Goal: Task Accomplishment & Management: Manage account settings

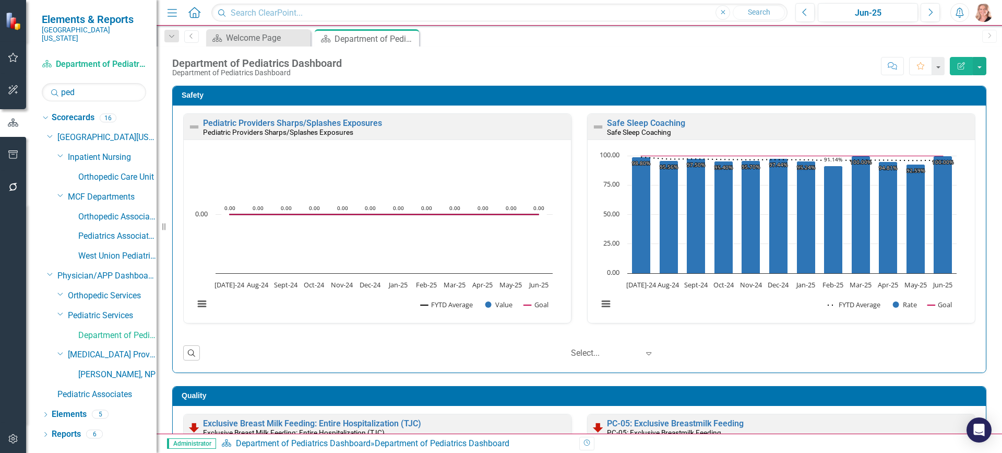
scroll to position [2465, 0]
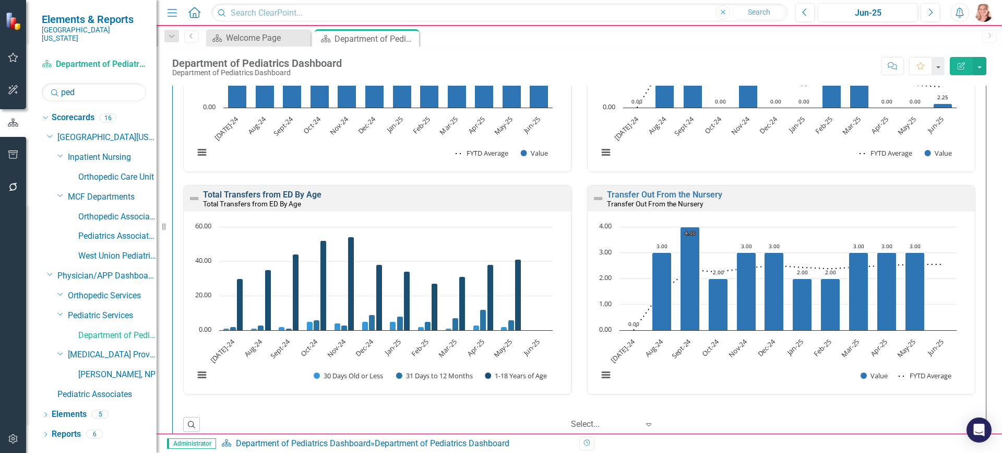
click at [260, 195] on link "Total Transfers from ED By Age" at bounding box center [262, 194] width 118 height 10
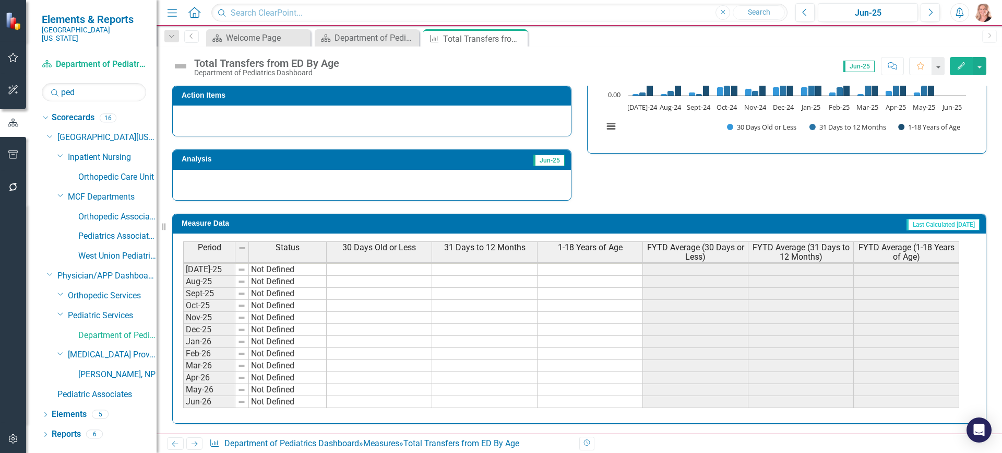
scroll to position [327, 0]
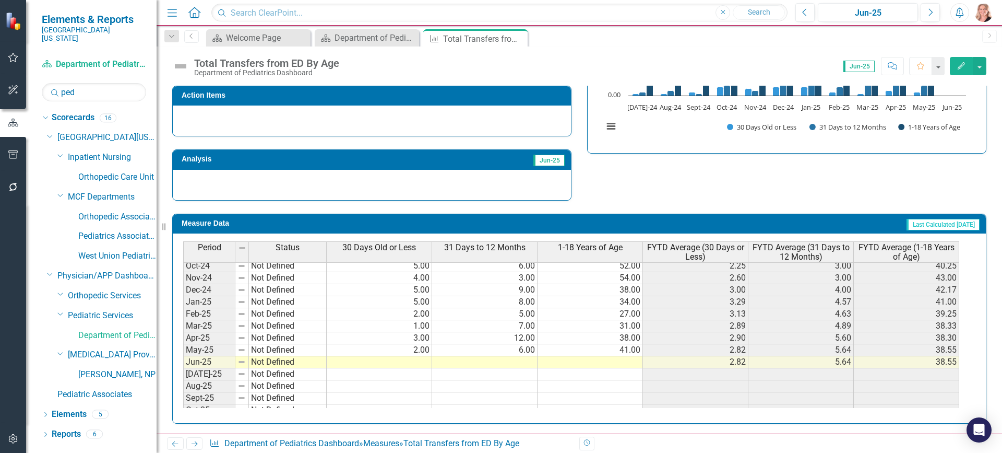
click at [395, 362] on tbody "Nov-23 Not Defined 2.00 14.00 50.00 1.40 5.20 39.60 Dec-23 Not Defined 5.00 19.…" at bounding box center [571, 319] width 776 height 385
type textarea "0"
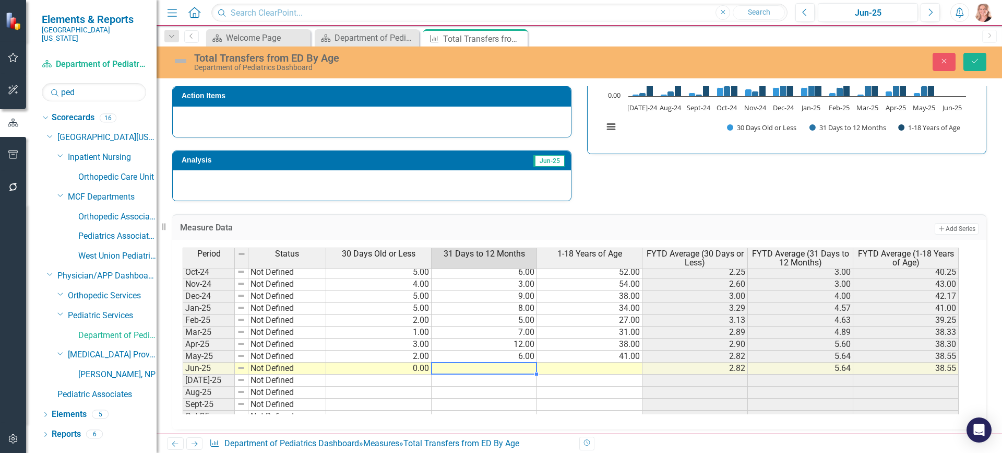
click at [466, 367] on td at bounding box center [484, 368] width 105 height 12
type textarea "2"
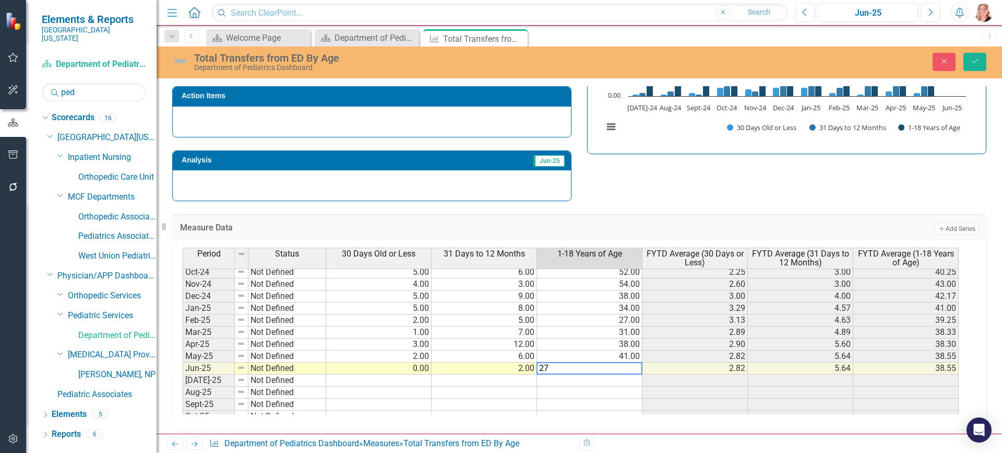
type textarea "27"
click at [975, 62] on icon "Save" at bounding box center [974, 60] width 9 height 7
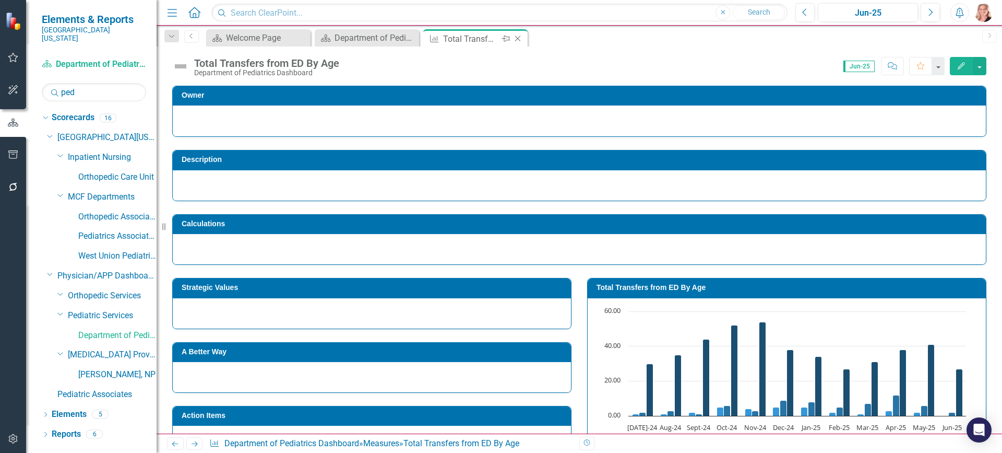
click at [517, 40] on icon "Close" at bounding box center [518, 38] width 10 height 8
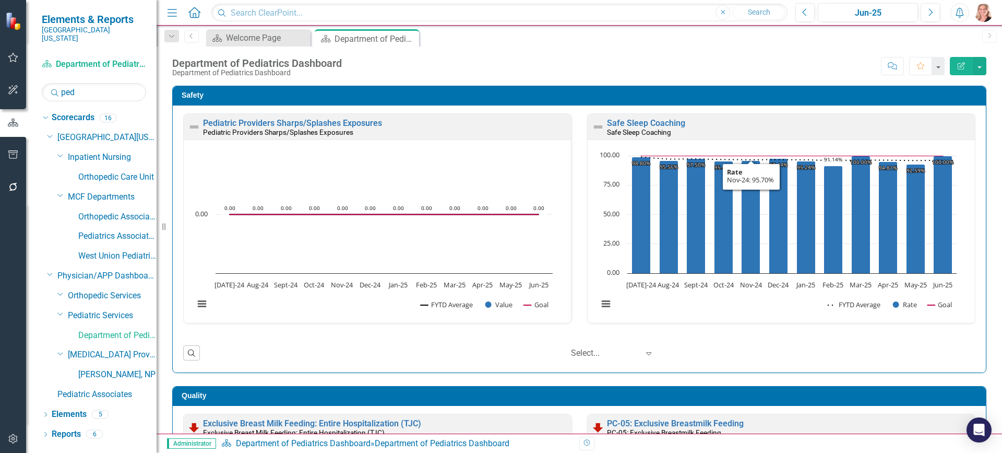
click at [984, 190] on div "Safety Pediatric Providers Sharps/Splashes Exposures Pediatric Providers Sharps…" at bounding box center [579, 223] width 830 height 300
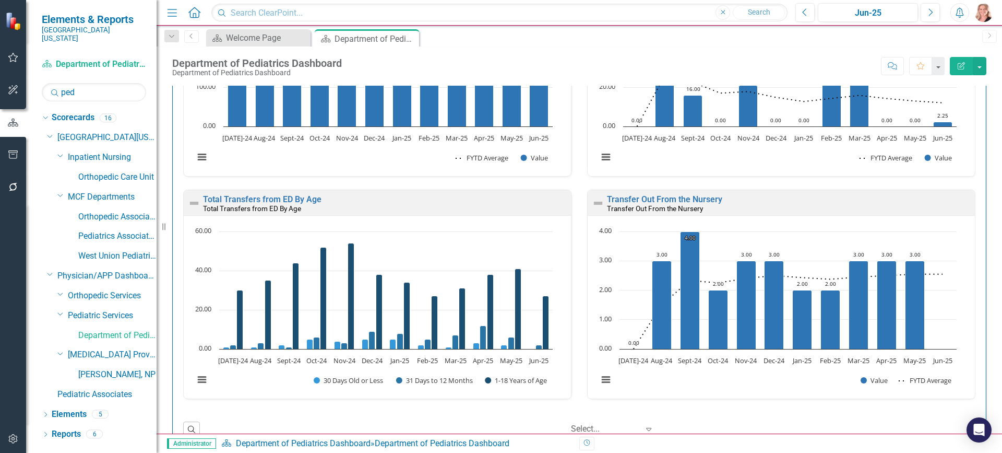
scroll to position [2486, 0]
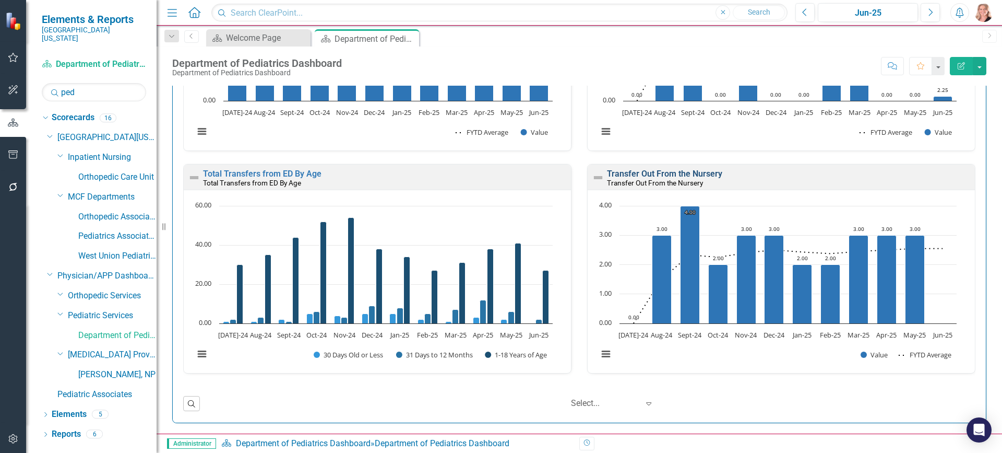
click at [675, 171] on link "Transfer Out From the Nursery" at bounding box center [664, 174] width 115 height 10
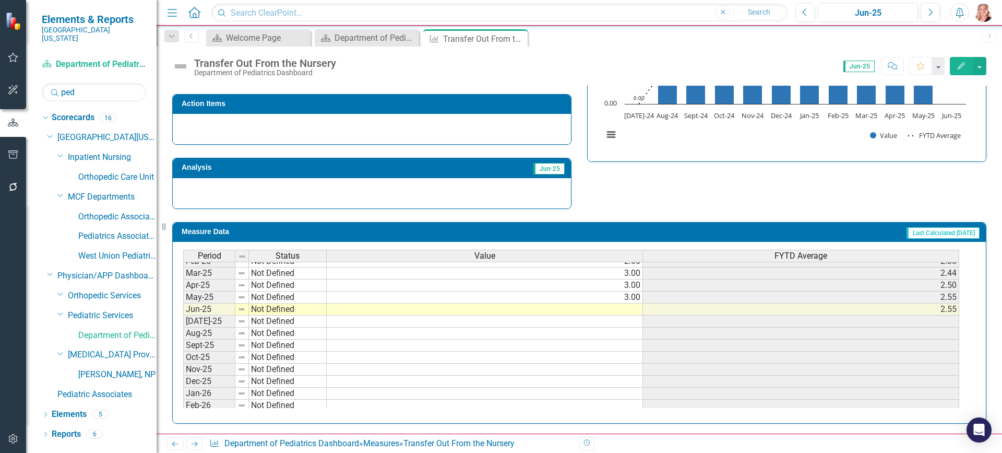
scroll to position [327, 0]
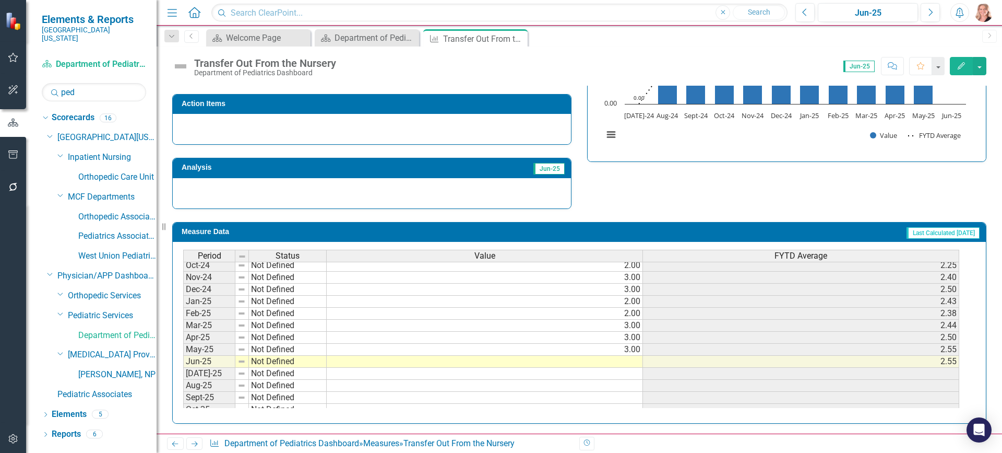
click at [598, 359] on tbody "May-24 Not Defined 5.00 2.27 Jun-24 Not Defined 3.00 2.33 [DATE]-24 Not Defined…" at bounding box center [571, 355] width 776 height 313
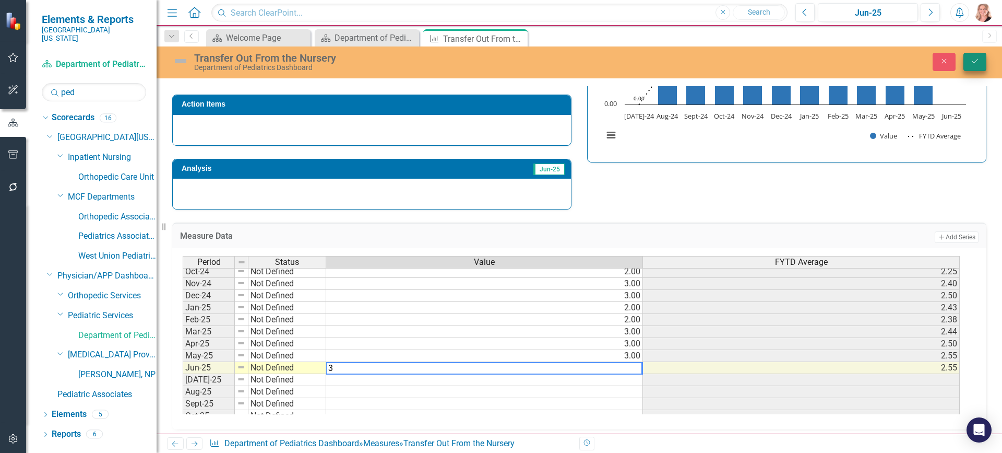
type textarea "3"
click at [980, 63] on button "Save" at bounding box center [975, 62] width 23 height 18
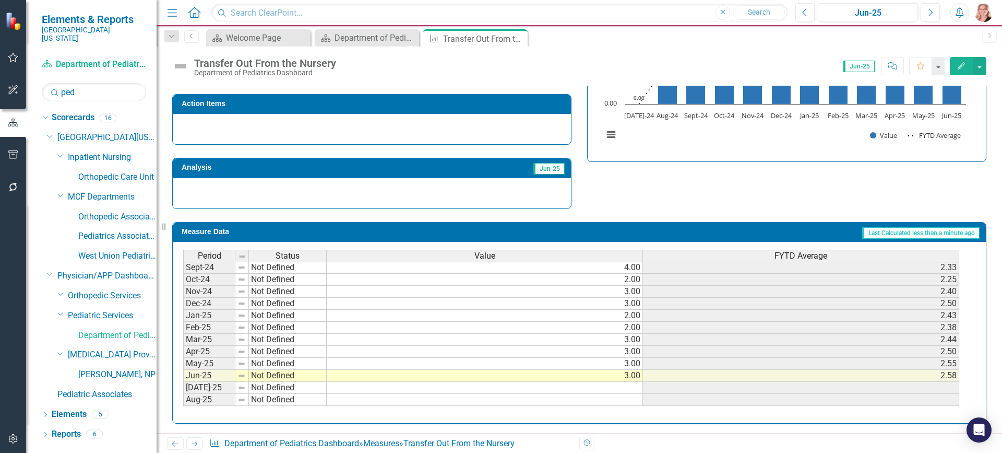
scroll to position [365, 0]
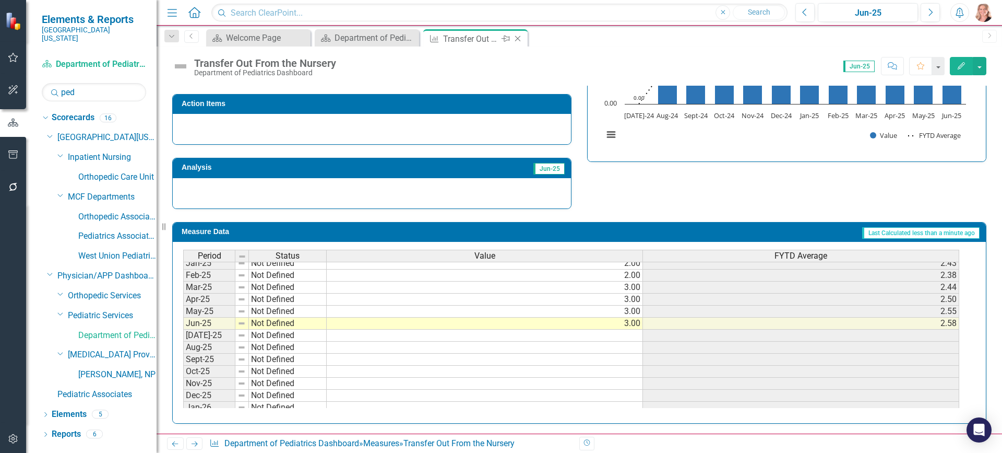
click at [518, 40] on icon "Close" at bounding box center [518, 38] width 10 height 8
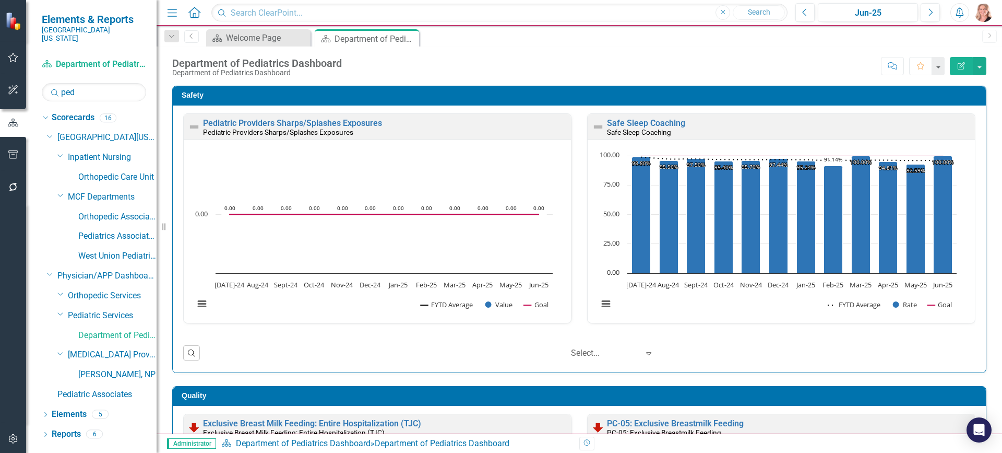
click at [976, 119] on div "Pediatric Providers Sharps/Splashes Exposures Pediatric Providers Sharps/Splash…" at bounding box center [579, 238] width 813 height 267
